Goal: Transaction & Acquisition: Book appointment/travel/reservation

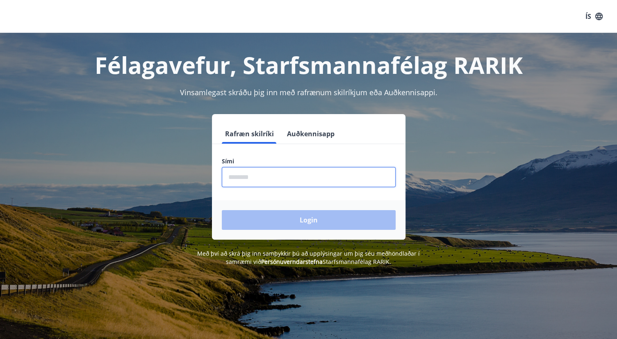
click at [271, 175] on input "phone" at bounding box center [309, 177] width 174 height 20
type input "********"
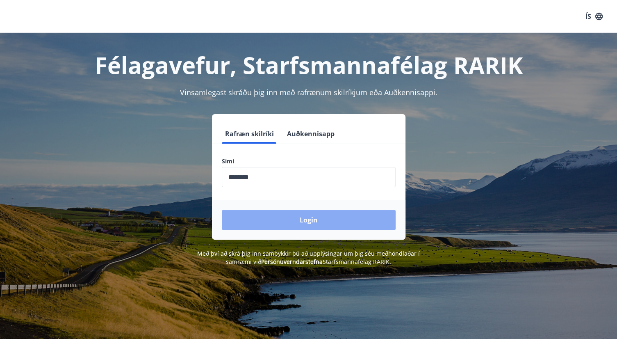
click at [293, 222] on button "Login" at bounding box center [309, 220] width 174 height 20
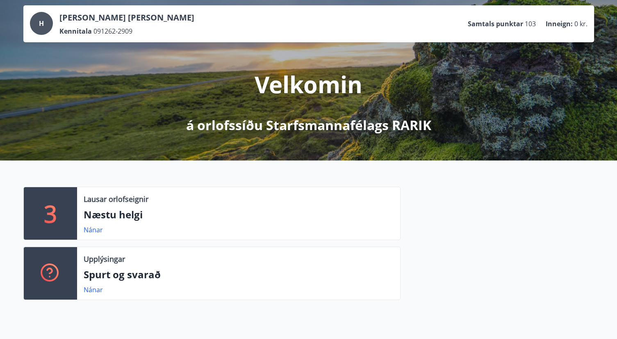
scroll to position [82, 0]
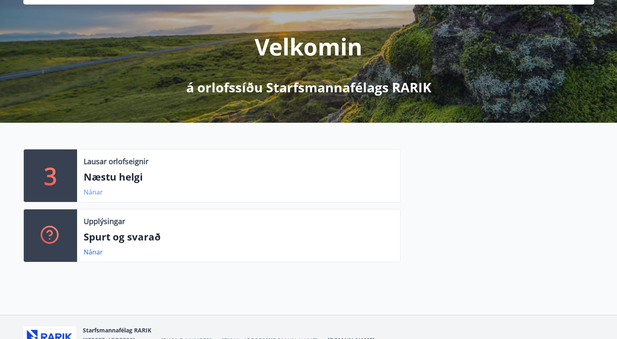
click at [90, 193] on link "Nánar" at bounding box center [93, 191] width 19 height 9
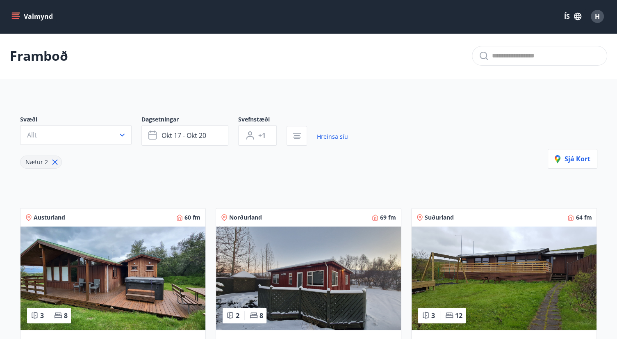
click at [14, 15] on icon "menu" at bounding box center [15, 14] width 7 height 1
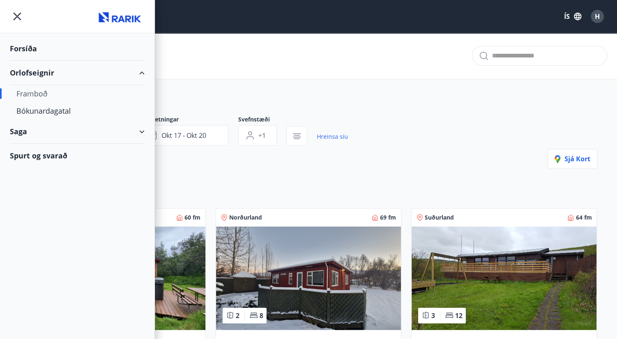
click at [39, 72] on div "Orlofseignir" at bounding box center [77, 73] width 135 height 24
type input "*"
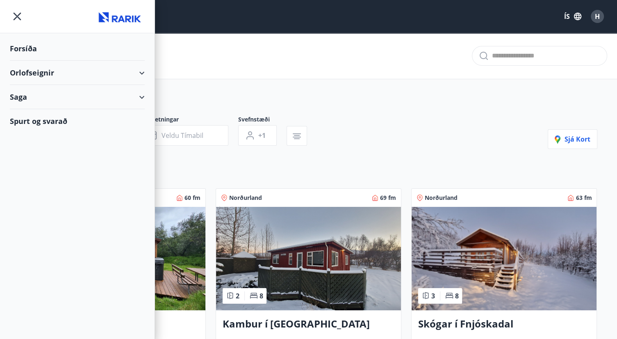
drag, startPoint x: 386, startPoint y: 153, endPoint x: 381, endPoint y: 149, distance: 6.1
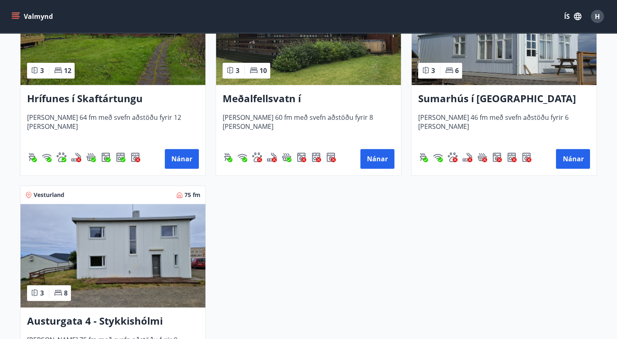
scroll to position [451, 0]
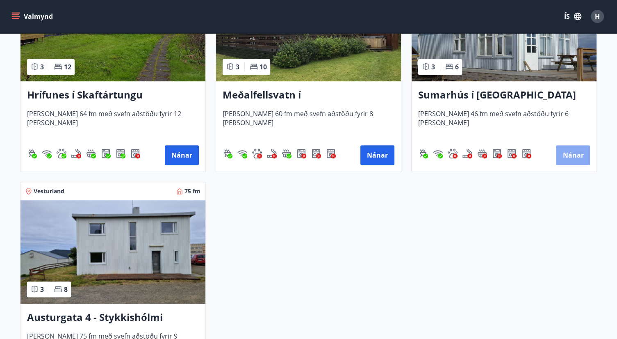
click at [572, 156] on button "Nánar" at bounding box center [573, 155] width 34 height 20
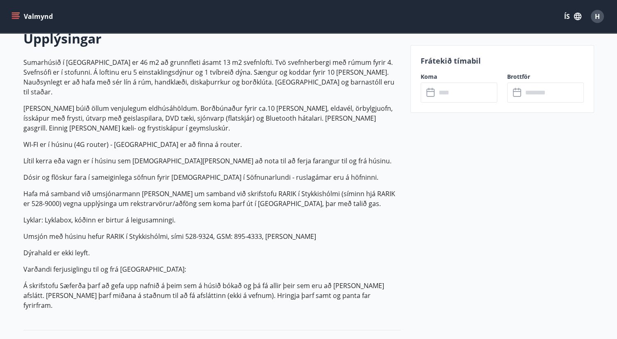
scroll to position [303, 0]
